Goal: Task Accomplishment & Management: Manage account settings

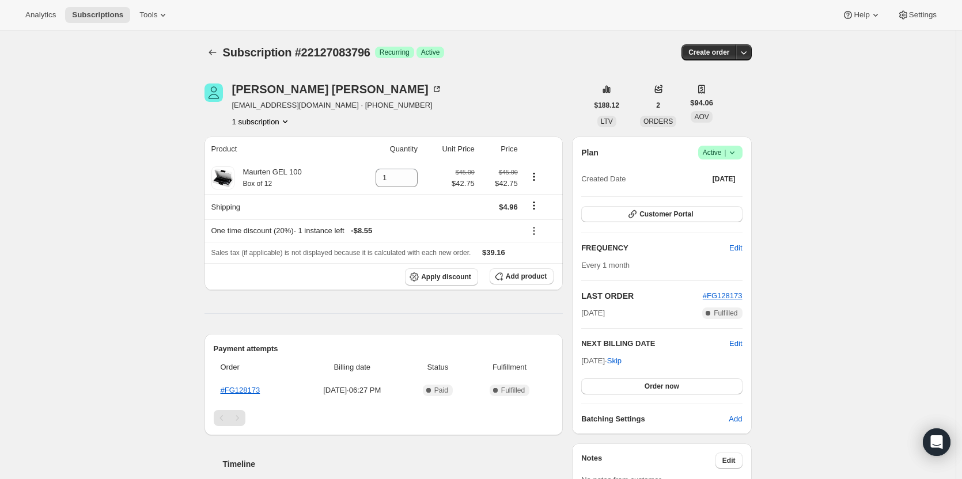
click at [737, 153] on icon at bounding box center [732, 153] width 12 height 12
click at [720, 190] on span "Cancel subscription" at bounding box center [723, 196] width 65 height 12
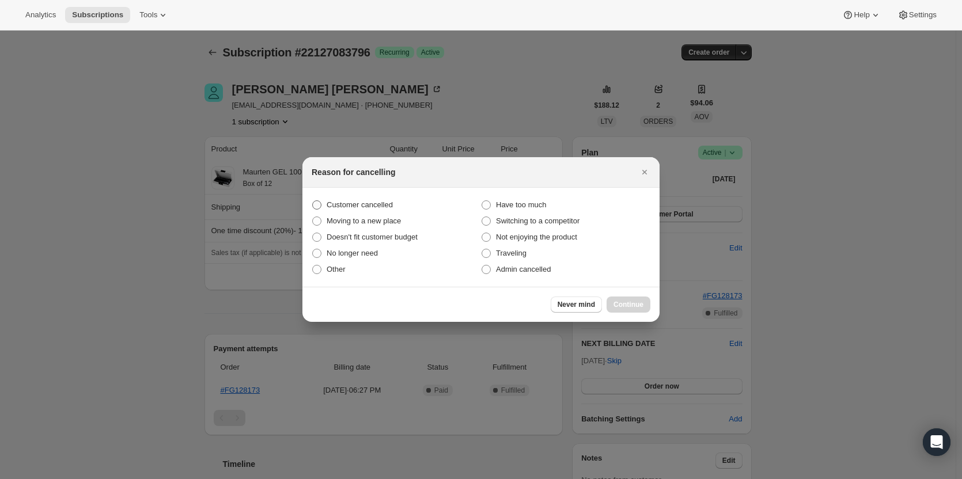
click at [389, 202] on span "Customer cancelled" at bounding box center [360, 204] width 66 height 9
click at [313, 201] on input "Customer cancelled" at bounding box center [312, 200] width 1 height 1
radio input "true"
click at [618, 305] on span "Continue" at bounding box center [628, 304] width 30 height 9
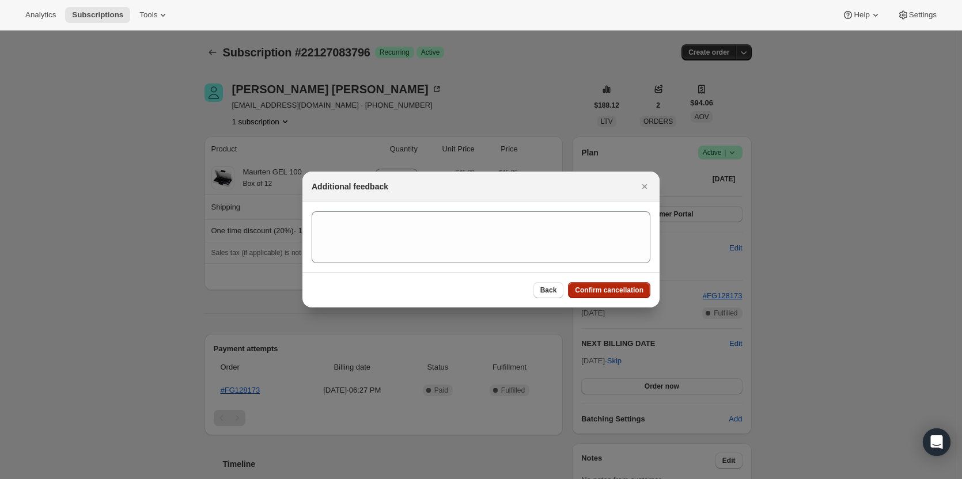
click at [603, 291] on span "Confirm cancellation" at bounding box center [609, 290] width 69 height 9
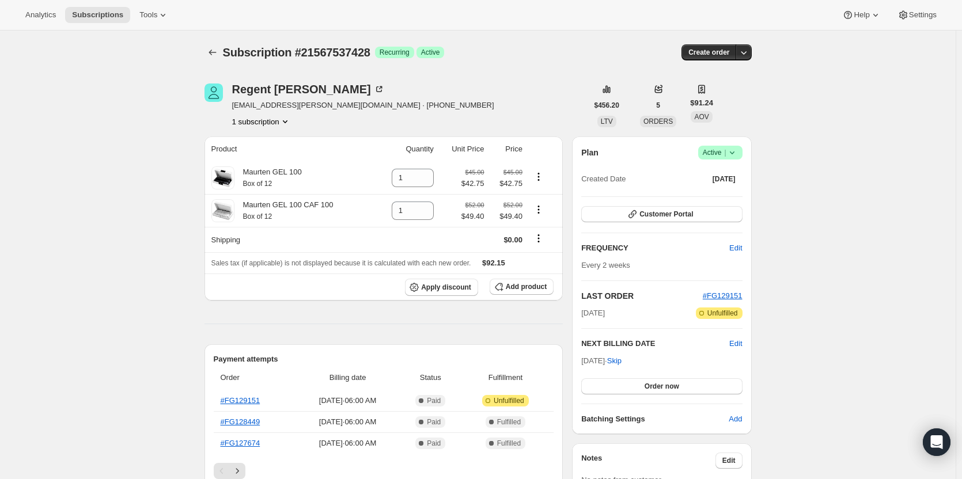
click at [737, 153] on icon at bounding box center [732, 153] width 12 height 12
click at [709, 195] on span "Cancel subscription" at bounding box center [723, 195] width 65 height 9
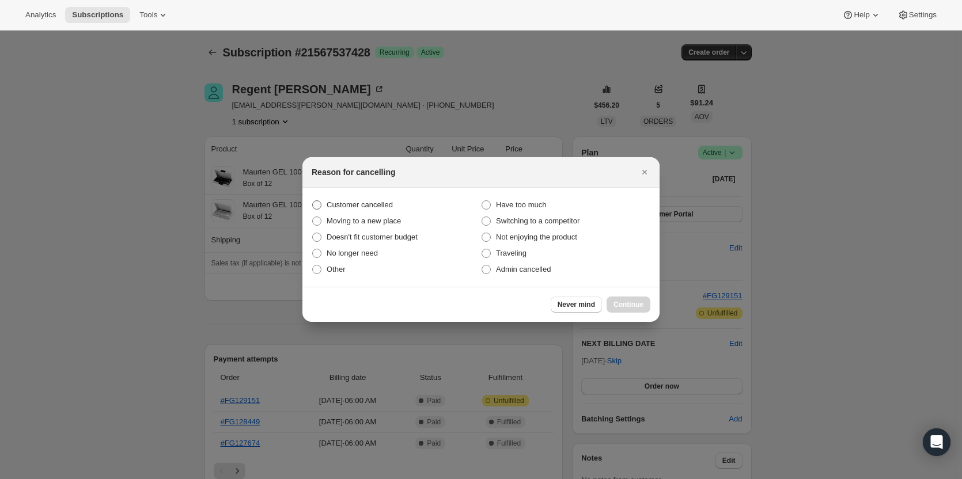
click at [387, 209] on span "Customer cancelled" at bounding box center [360, 204] width 66 height 9
click at [313, 201] on input "Customer cancelled" at bounding box center [312, 200] width 1 height 1
radio input "true"
click at [650, 307] on button "Continue" at bounding box center [629, 305] width 44 height 16
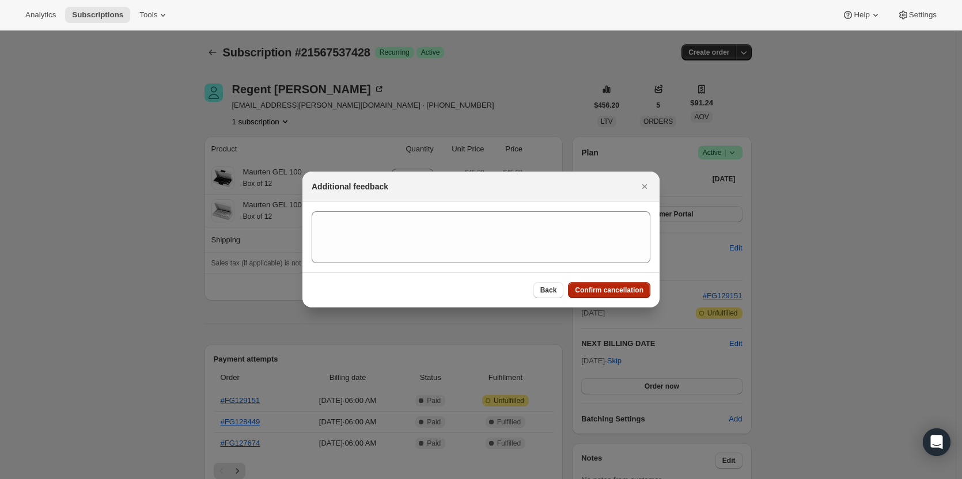
click at [622, 290] on span "Confirm cancellation" at bounding box center [609, 290] width 69 height 9
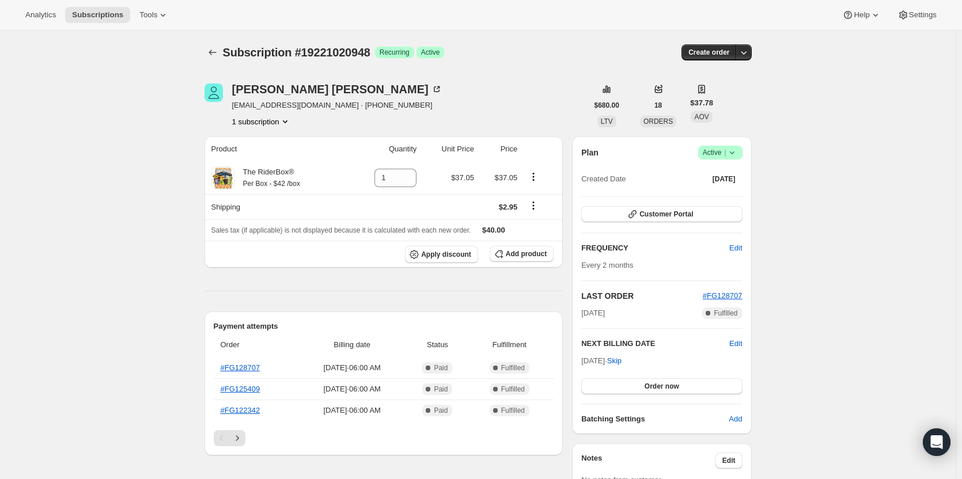
click at [732, 153] on icon at bounding box center [732, 153] width 12 height 12
click at [713, 199] on span "Cancel subscription" at bounding box center [723, 195] width 65 height 9
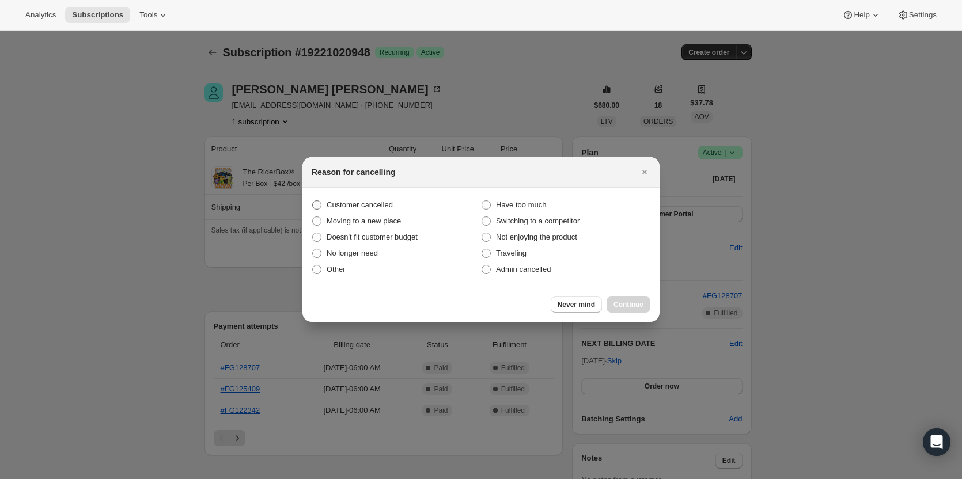
click at [385, 207] on span "Customer cancelled" at bounding box center [360, 204] width 66 height 9
click at [313, 201] on input "Customer cancelled" at bounding box center [312, 200] width 1 height 1
radio input "true"
click at [634, 298] on button "Continue" at bounding box center [629, 305] width 44 height 16
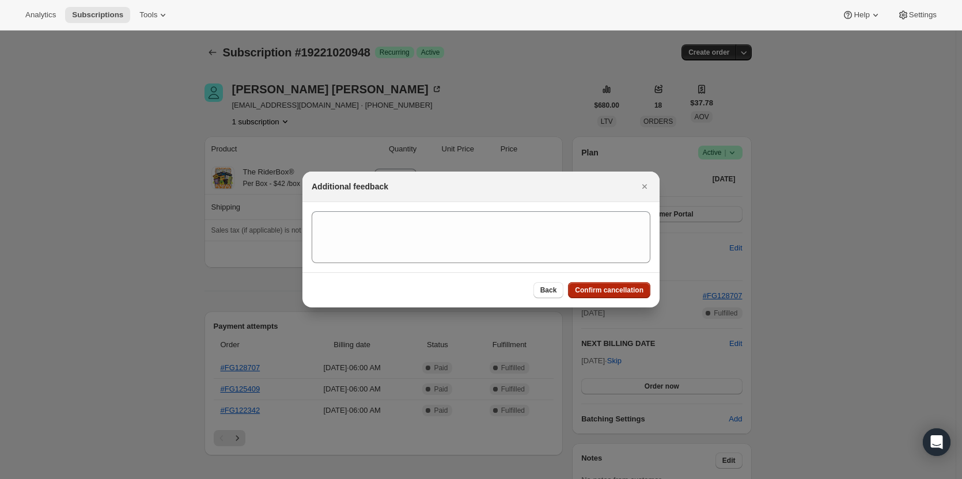
click at [624, 293] on span "Confirm cancellation" at bounding box center [609, 290] width 69 height 9
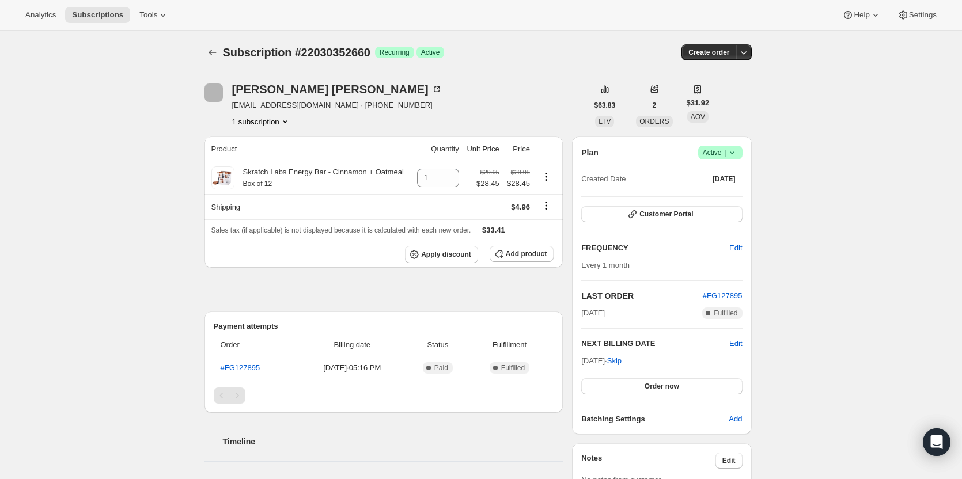
click at [735, 159] on span "Success Active |" at bounding box center [720, 153] width 44 height 14
click at [698, 191] on span "Cancel subscription" at bounding box center [723, 195] width 65 height 9
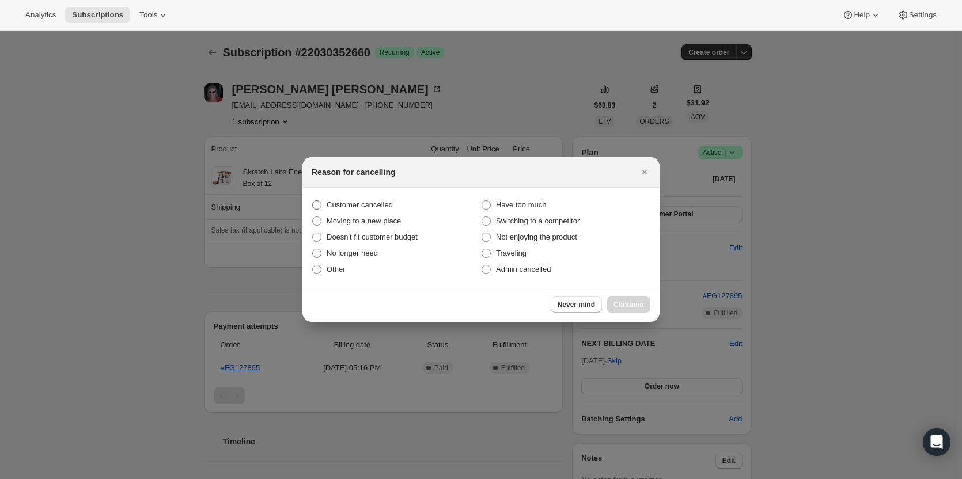
click at [358, 199] on label "Customer cancelled" at bounding box center [396, 205] width 169 height 16
click at [313, 200] on input "Customer cancelled" at bounding box center [312, 200] width 1 height 1
radio input "true"
click at [622, 293] on div "Never mind Continue" at bounding box center [480, 304] width 357 height 35
click at [620, 298] on button "Continue" at bounding box center [629, 305] width 44 height 16
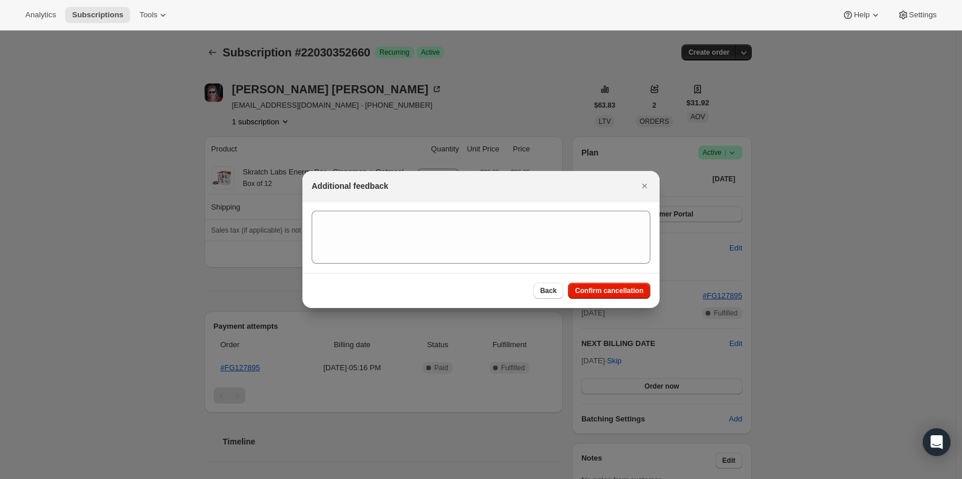
click at [610, 302] on div "Back Confirm cancellation" at bounding box center [480, 290] width 357 height 35
click at [607, 289] on span "Confirm cancellation" at bounding box center [609, 290] width 69 height 9
